Goal: Task Accomplishment & Management: Use online tool/utility

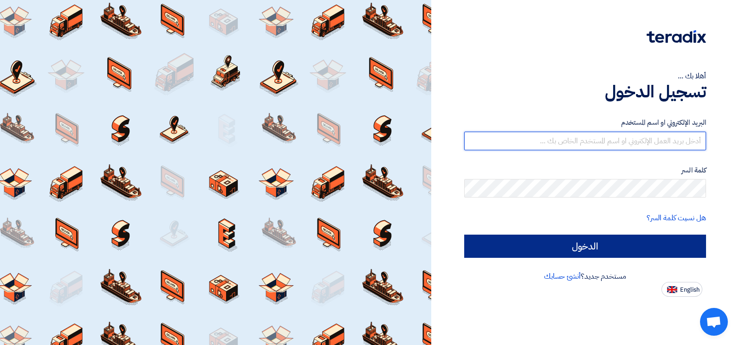
type input "[EMAIL_ADDRESS][DOMAIN_NAME]"
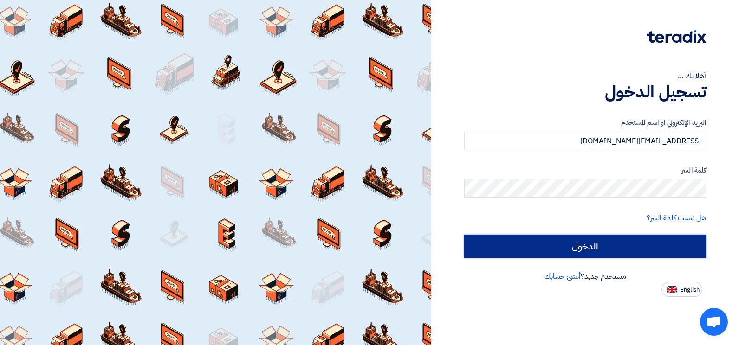
click at [539, 250] on input "الدخول" at bounding box center [585, 246] width 242 height 23
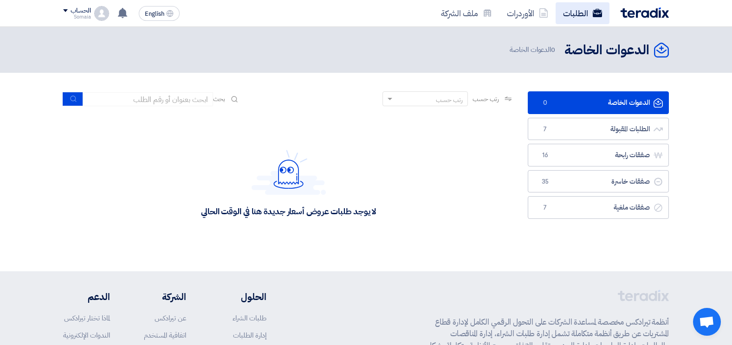
click at [583, 15] on link "الطلبات" at bounding box center [582, 13] width 54 height 22
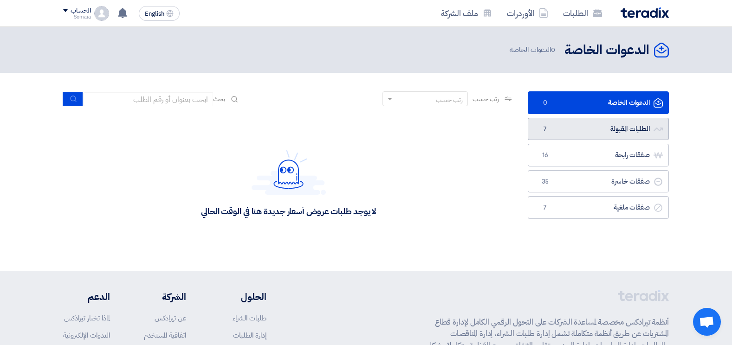
click at [584, 136] on link "الطلبات المقبولة الطلبات المقبولة 7" at bounding box center [597, 129] width 141 height 23
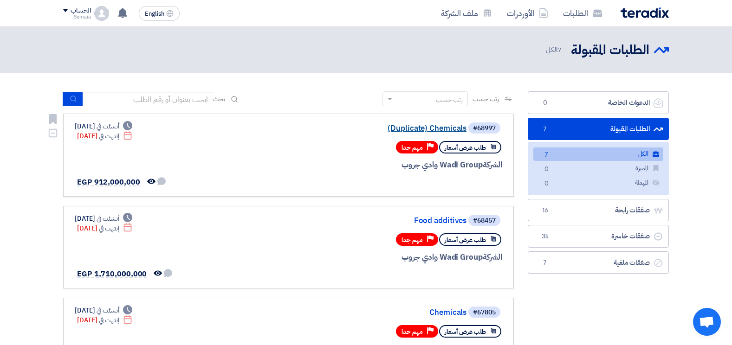
click at [434, 129] on link "(Duplicate) Chemicals" at bounding box center [374, 128] width 186 height 8
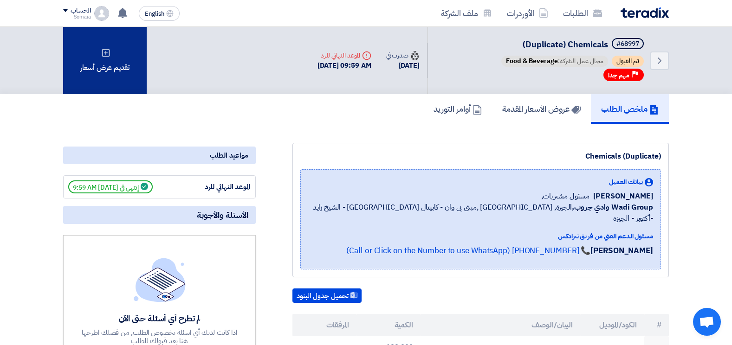
click at [86, 67] on div "تقديم عرض أسعار" at bounding box center [105, 60] width 84 height 67
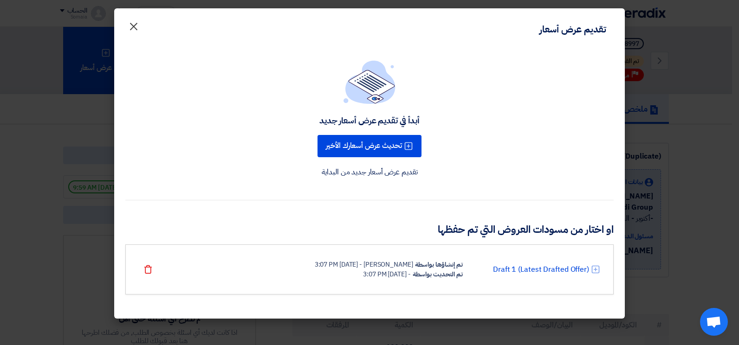
click at [132, 29] on span "×" at bounding box center [133, 26] width 11 height 28
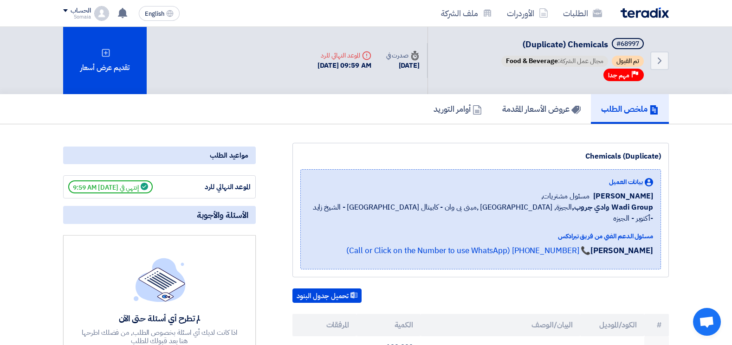
click at [632, 111] on h5 "ملخص الطلب" at bounding box center [630, 108] width 58 height 11
click at [560, 107] on h5 "عروض الأسعار المقدمة" at bounding box center [541, 108] width 78 height 11
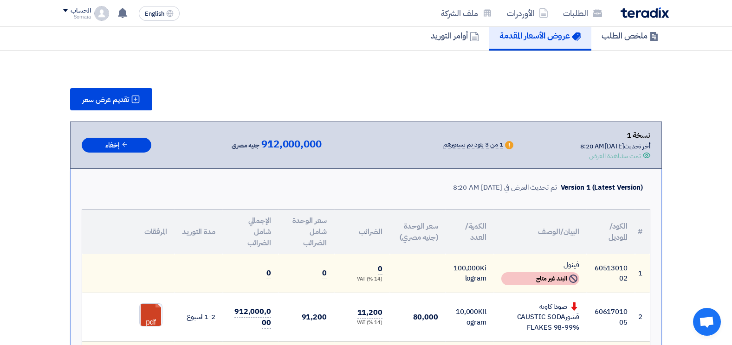
scroll to position [46, 0]
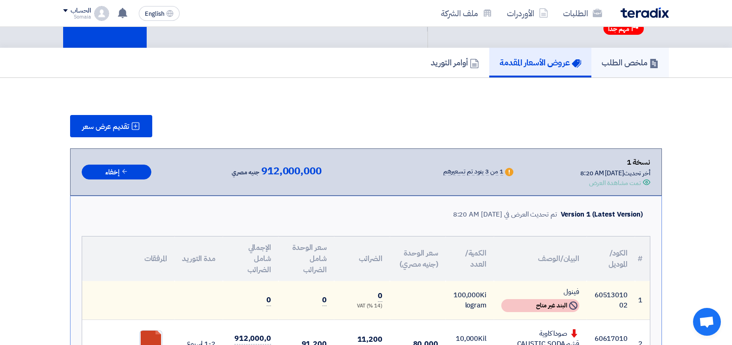
click at [646, 60] on h5 "ملخص الطلب" at bounding box center [629, 62] width 57 height 11
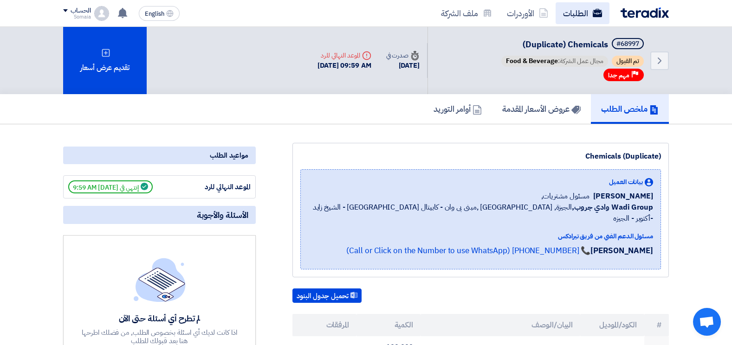
click at [593, 6] on link "الطلبات" at bounding box center [582, 13] width 54 height 22
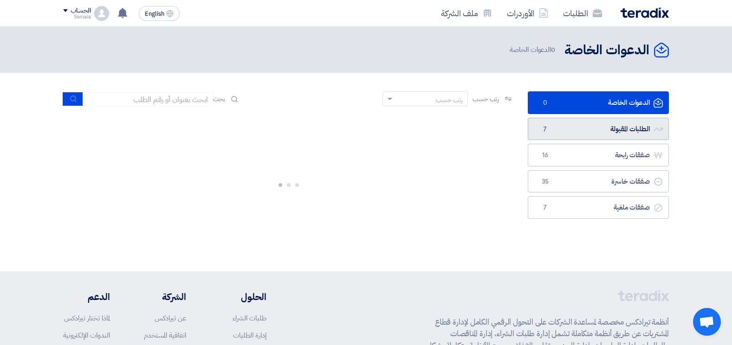
click at [588, 129] on link "الطلبات المقبولة الطلبات المقبولة 7" at bounding box center [597, 129] width 141 height 23
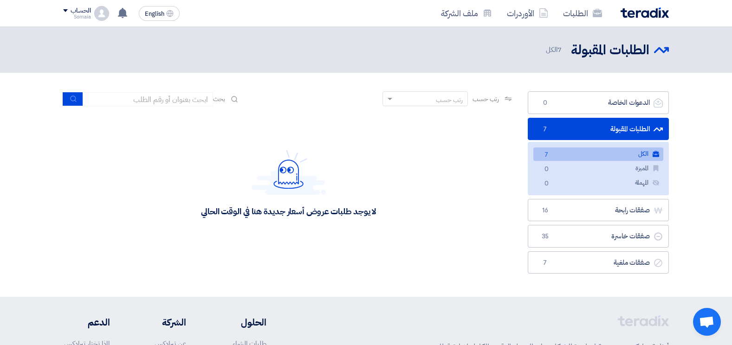
click at [595, 129] on link "الطلبات المقبولة الطلبات المقبولة 7" at bounding box center [597, 129] width 141 height 23
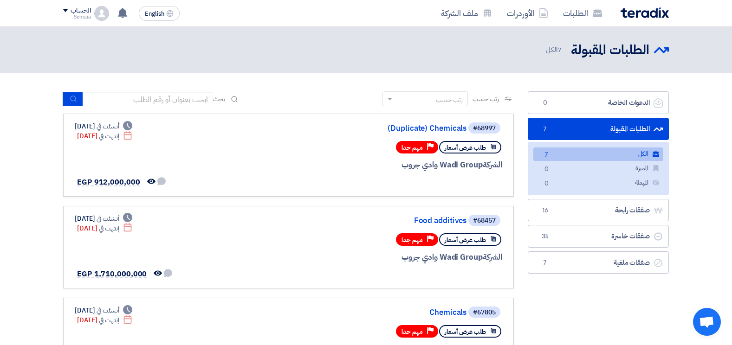
click at [575, 156] on link "الكل الكل 7" at bounding box center [598, 154] width 130 height 13
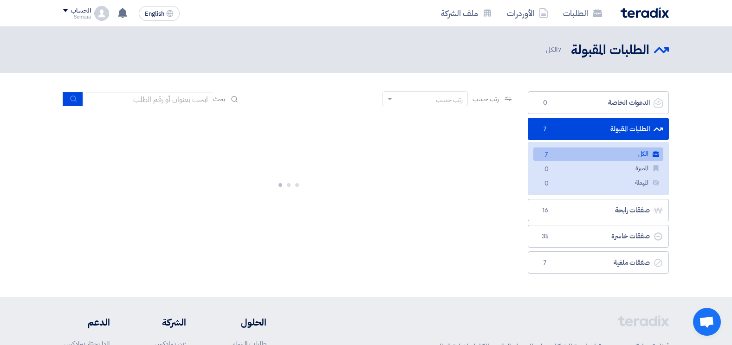
click at [565, 132] on link "الطلبات المقبولة الطلبات المقبولة 7" at bounding box center [597, 129] width 141 height 23
